Goal: Find specific page/section: Find specific page/section

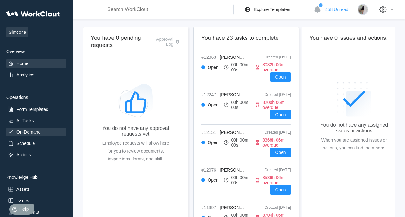
click at [36, 132] on div "On-Demand" at bounding box center [28, 132] width 24 height 5
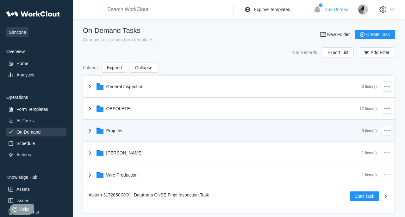
click at [157, 130] on div "Projects" at bounding box center [224, 131] width 276 height 16
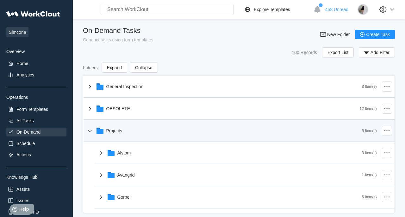
click at [157, 130] on div "Projects" at bounding box center [224, 131] width 276 height 16
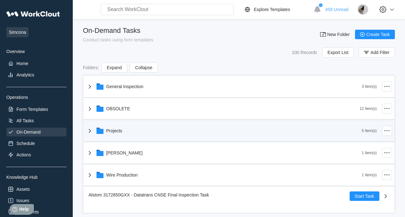
click at [157, 130] on div "Projects" at bounding box center [224, 131] width 276 height 16
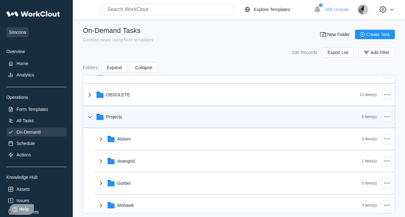
scroll to position [15, 0]
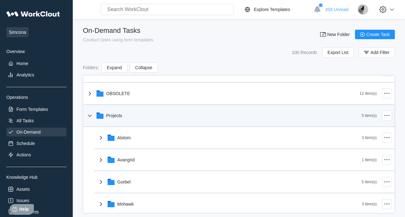
click at [179, 117] on div "Projects" at bounding box center [224, 116] width 276 height 16
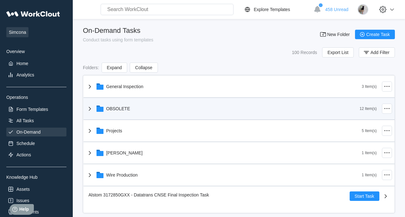
scroll to position [9, 0]
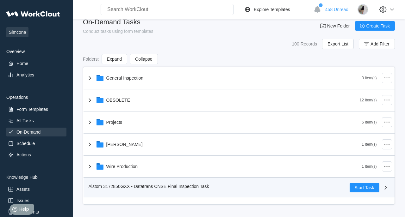
click at [207, 188] on span "Alstom 3172850GXX - Datatrans CNSE Final Inspection Task" at bounding box center [149, 186] width 121 height 5
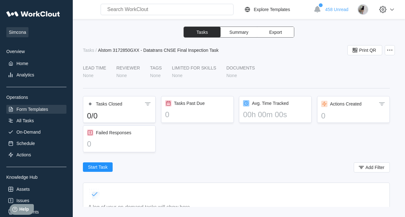
click at [39, 108] on div "Form Templates" at bounding box center [32, 109] width 32 height 5
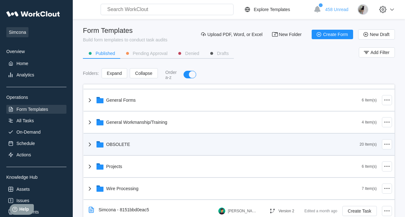
scroll to position [18, 0]
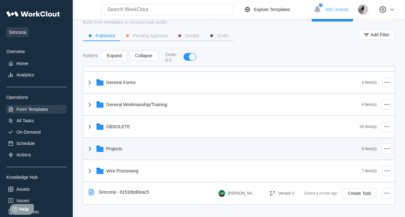
click at [121, 148] on div "Projects" at bounding box center [114, 149] width 16 height 5
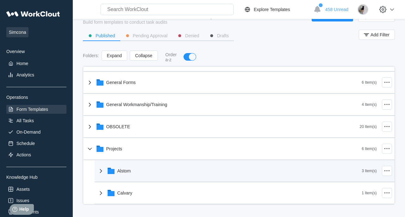
click at [140, 172] on div "Alstom" at bounding box center [229, 171] width 265 height 16
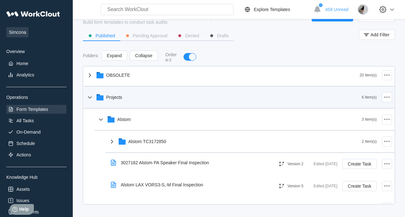
scroll to position [69, 0]
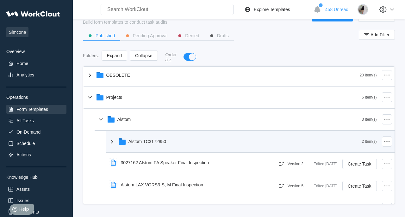
click at [195, 136] on div "Alstom TC3172850" at bounding box center [235, 142] width 254 height 16
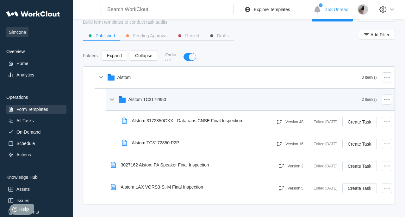
scroll to position [119, 0]
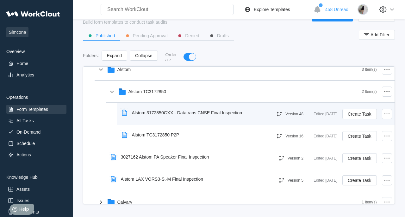
click at [205, 112] on div "Alstom 3172850GXX - Datatrans CNSE Final Inspection" at bounding box center [187, 112] width 110 height 5
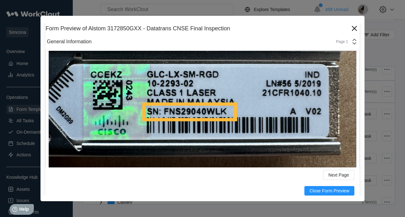
scroll to position [853, 0]
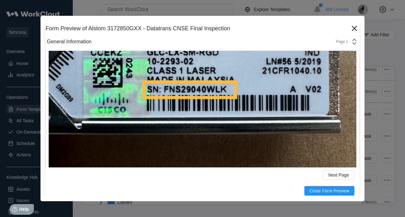
click at [238, 170] on div "Next Page" at bounding box center [203, 175] width 314 height 14
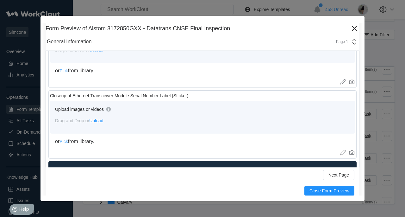
scroll to position [1854, 0]
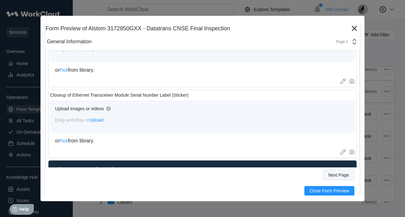
click at [348, 175] on span "Next Page" at bounding box center [339, 175] width 21 height 4
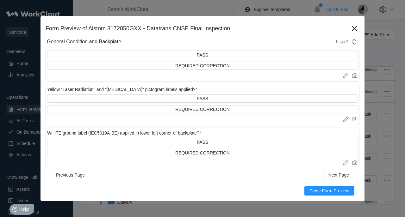
scroll to position [2513, 0]
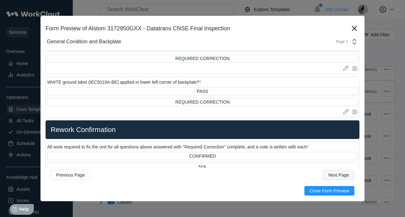
click at [335, 174] on span "Next Page" at bounding box center [339, 175] width 21 height 4
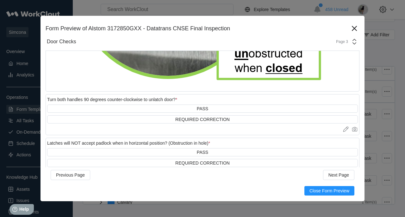
scroll to position [898, 0]
click at [262, 172] on div "Previous Page Next Page" at bounding box center [203, 175] width 314 height 14
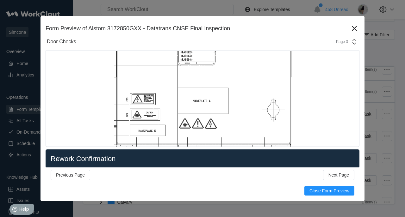
scroll to position [1445, 0]
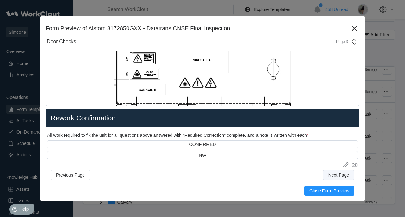
click at [340, 173] on span "Next Page" at bounding box center [339, 175] width 21 height 4
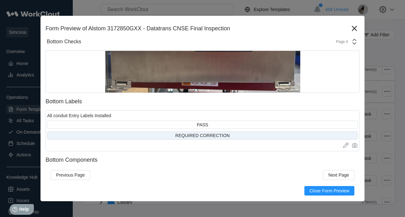
scroll to position [131, 0]
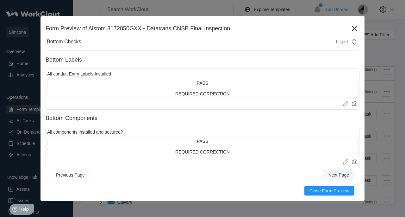
click at [348, 171] on button "Next Page" at bounding box center [338, 175] width 31 height 10
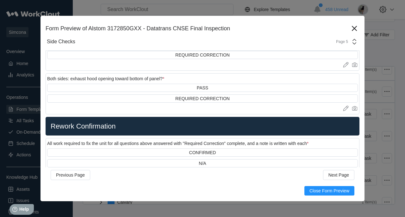
scroll to position [1008, 0]
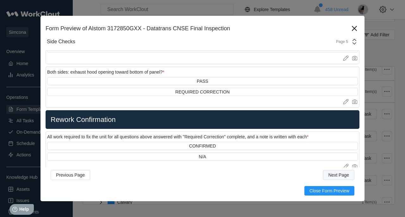
click at [344, 174] on span "Next Page" at bounding box center [339, 175] width 21 height 4
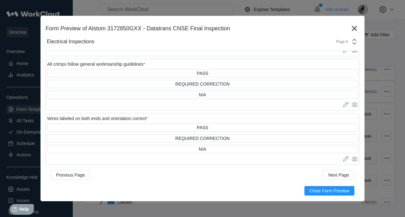
scroll to position [398, 0]
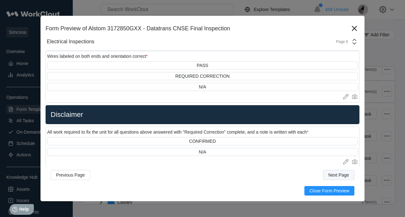
click at [329, 175] on span "Next Page" at bounding box center [339, 175] width 21 height 4
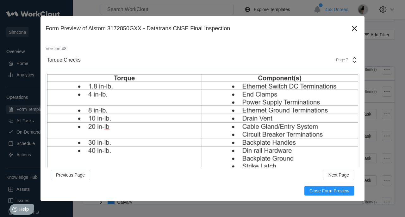
scroll to position [87, 0]
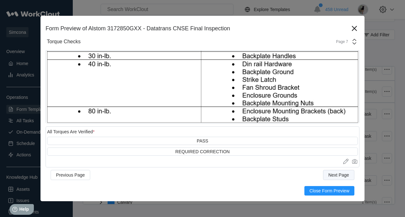
click at [337, 176] on span "Next Page" at bounding box center [339, 175] width 21 height 4
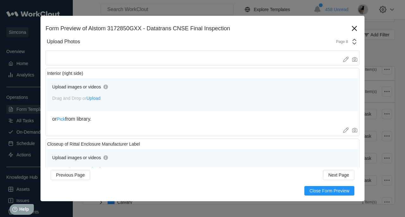
scroll to position [757, 0]
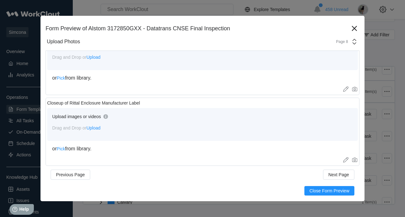
click at [335, 180] on div "Previous Page Next Page" at bounding box center [203, 174] width 314 height 14
click at [339, 175] on span "Next Page" at bounding box center [339, 175] width 21 height 4
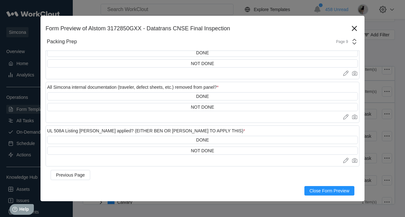
scroll to position [220, 0]
click at [354, 28] on icon at bounding box center [354, 28] width 10 height 10
